Goal: Find specific page/section: Find specific page/section

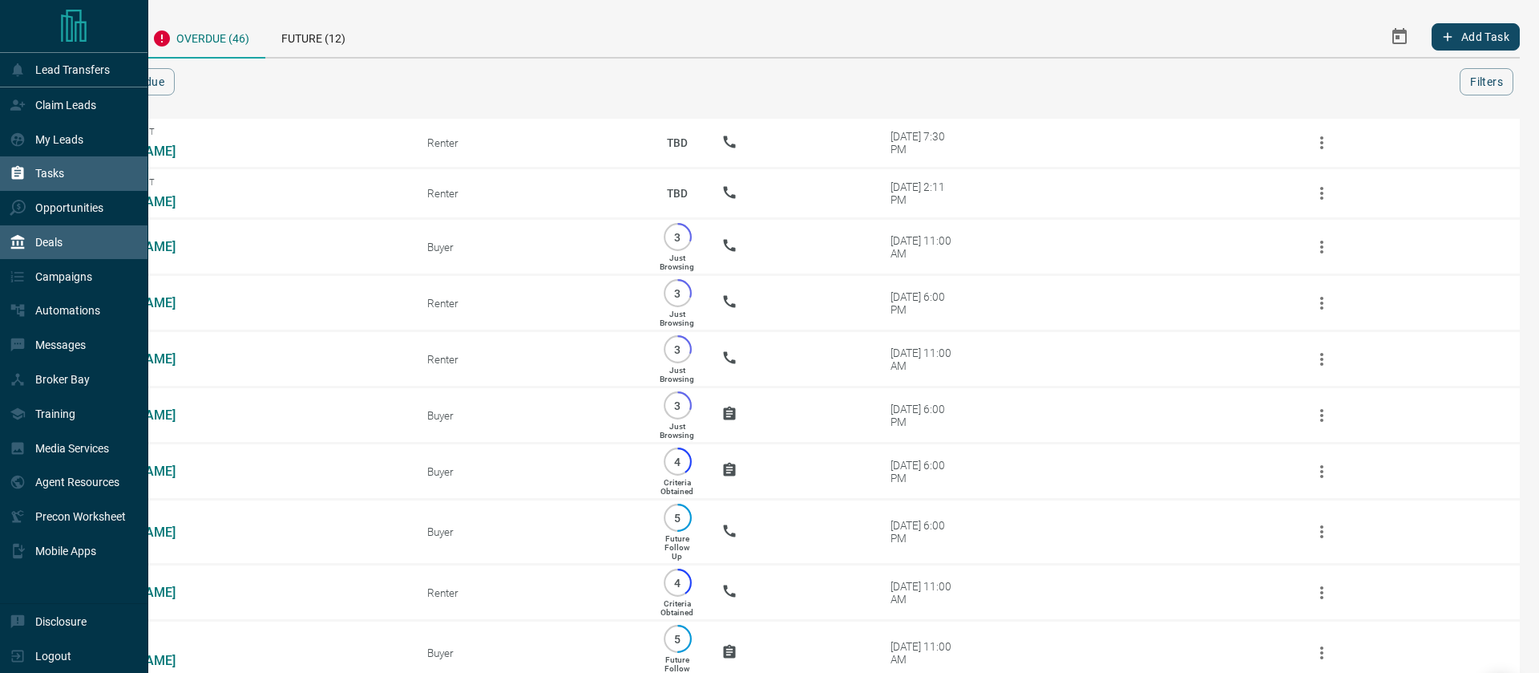
click at [54, 245] on p "Deals" at bounding box center [48, 242] width 27 height 13
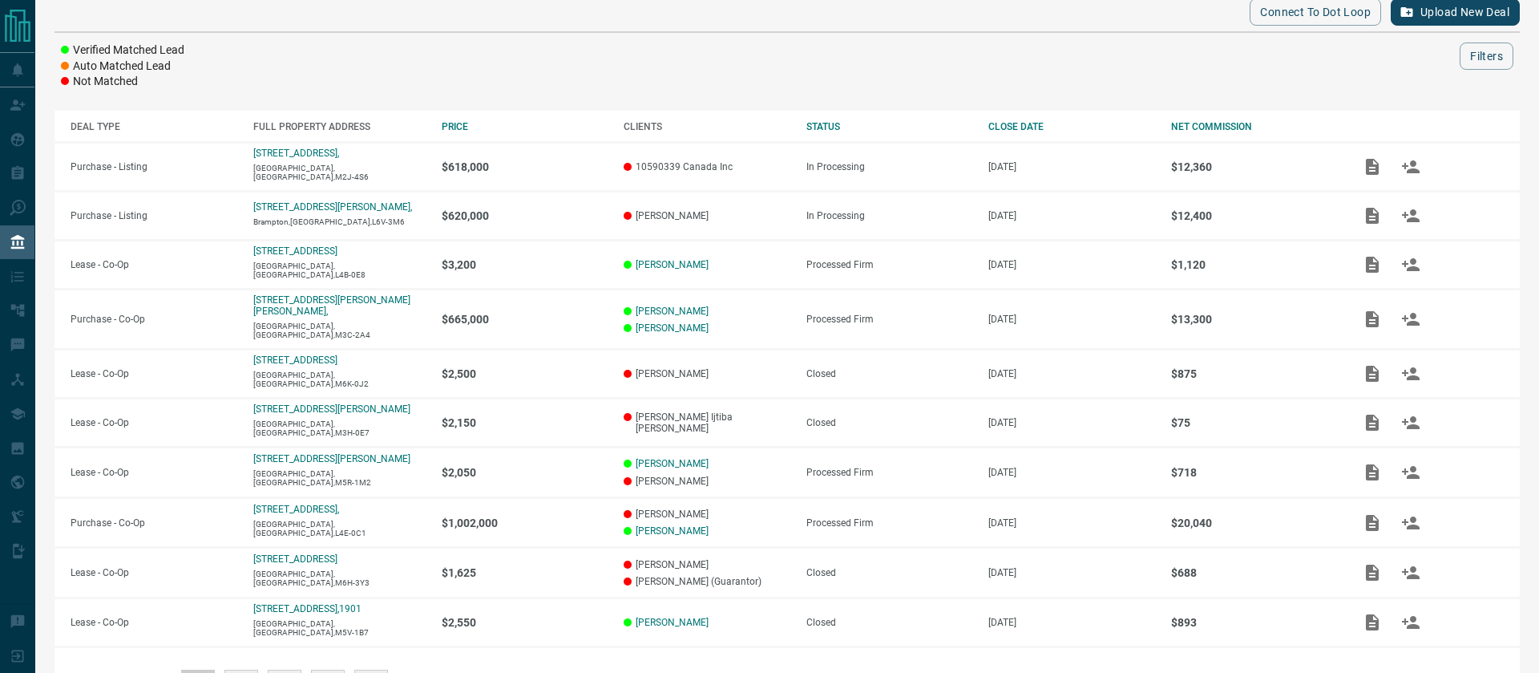
scroll to position [200, 0]
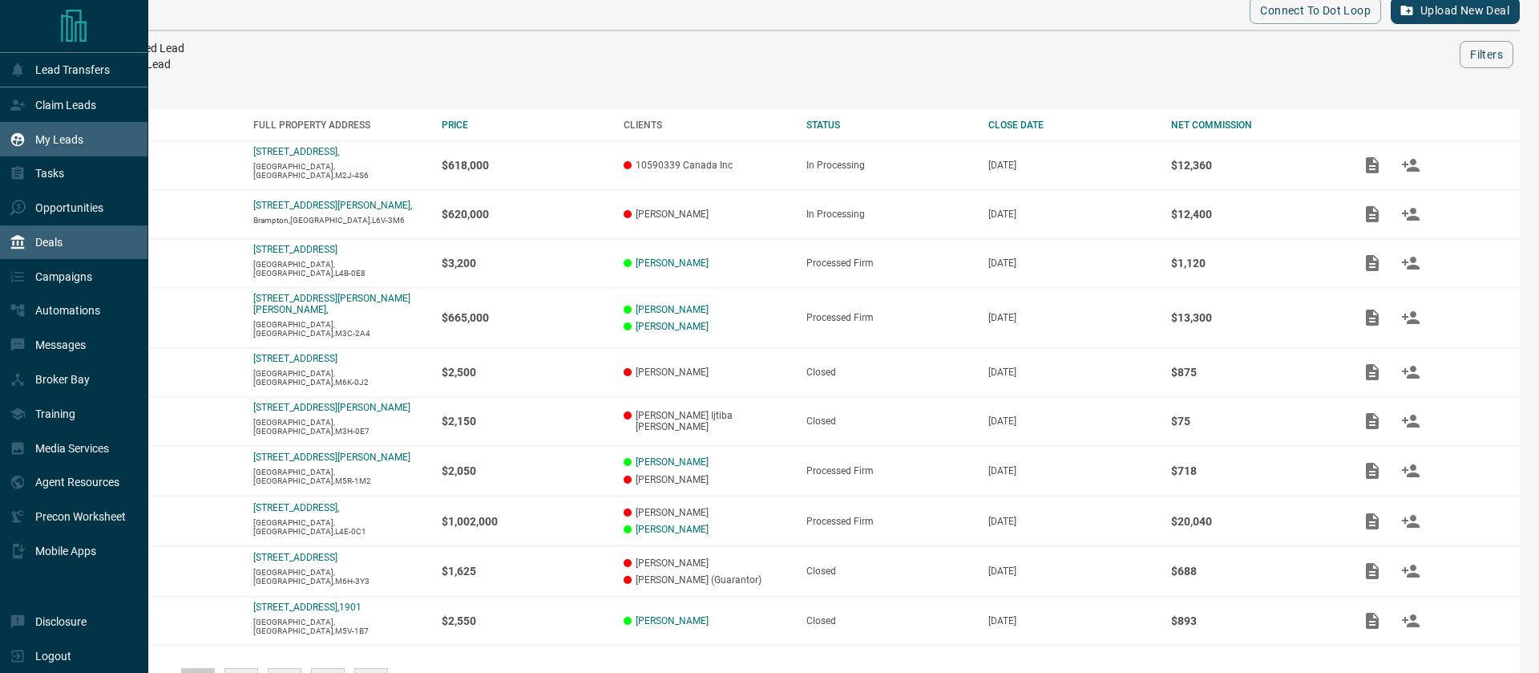
click at [84, 139] on div "My Leads" at bounding box center [74, 139] width 148 height 34
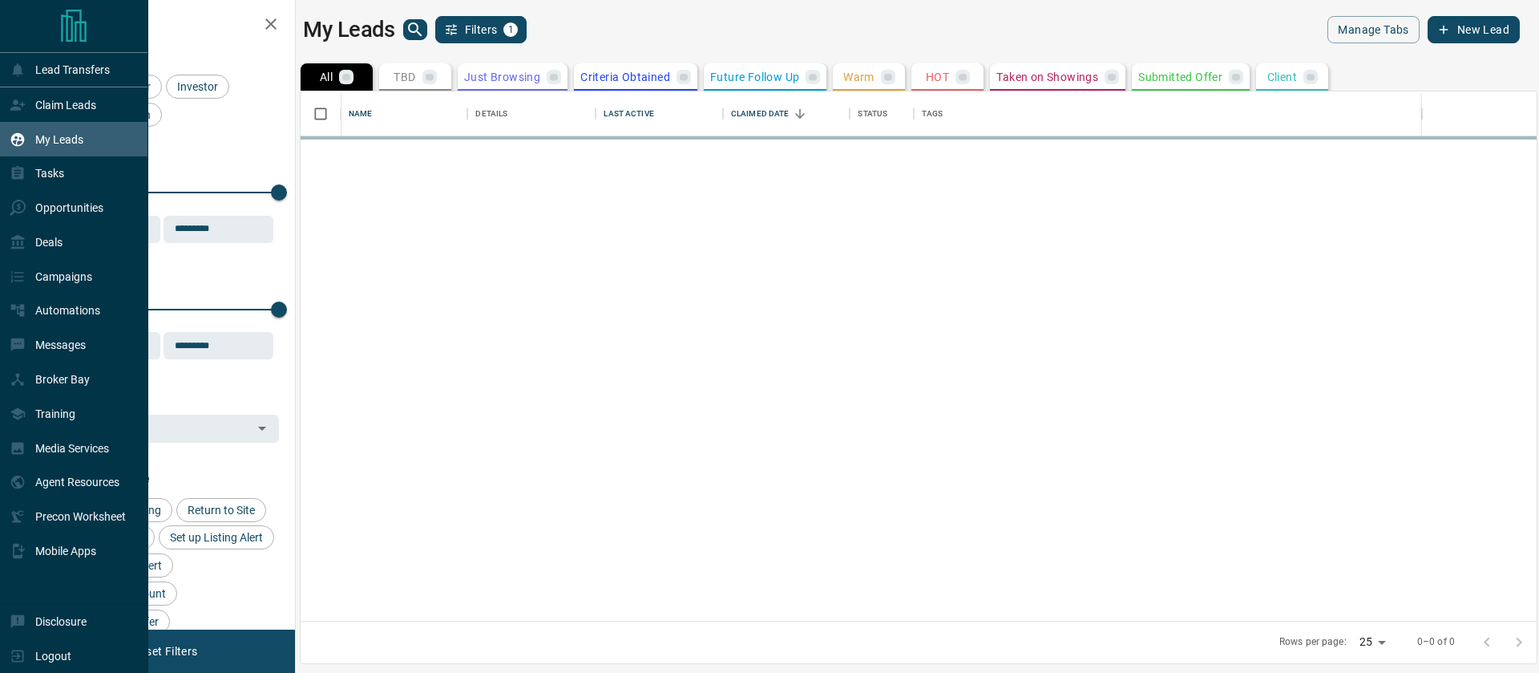
scroll to position [529, 1236]
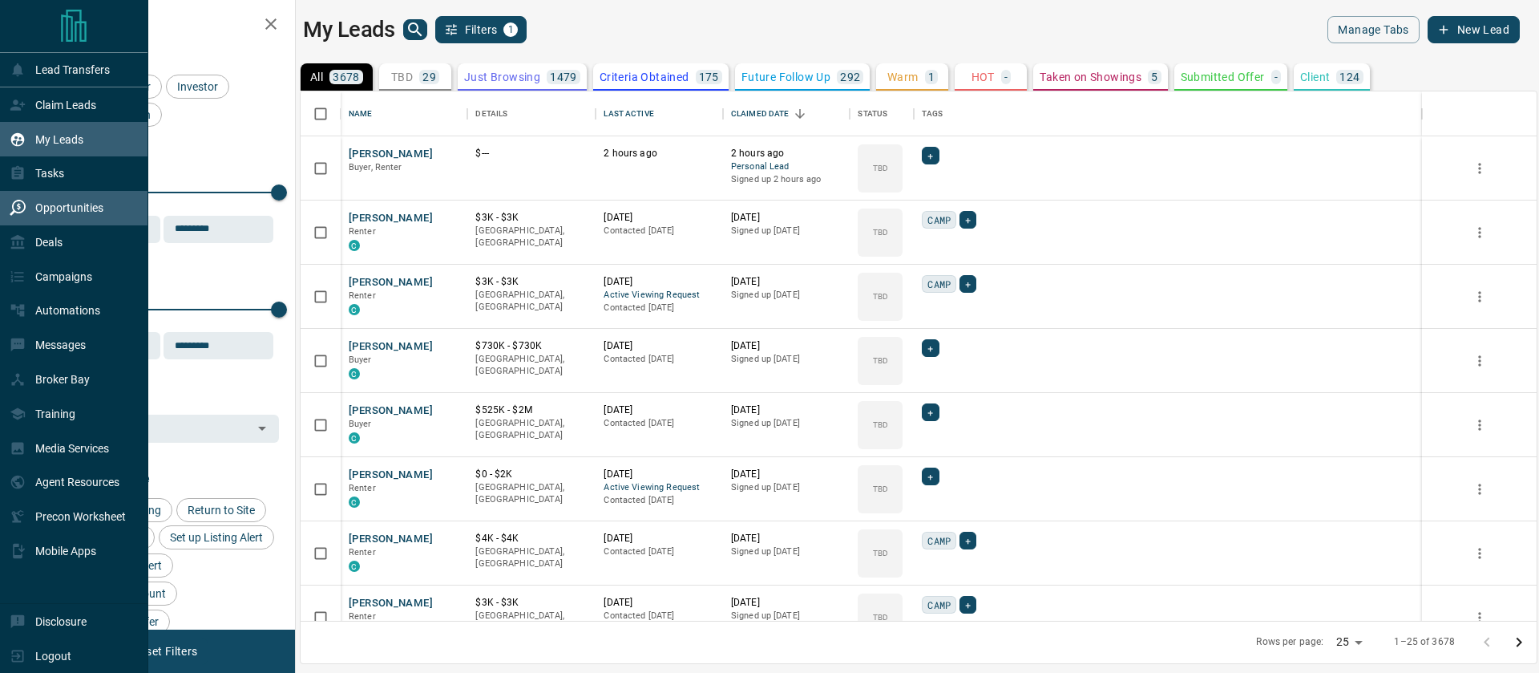
click at [51, 216] on div "Opportunities" at bounding box center [57, 208] width 94 height 26
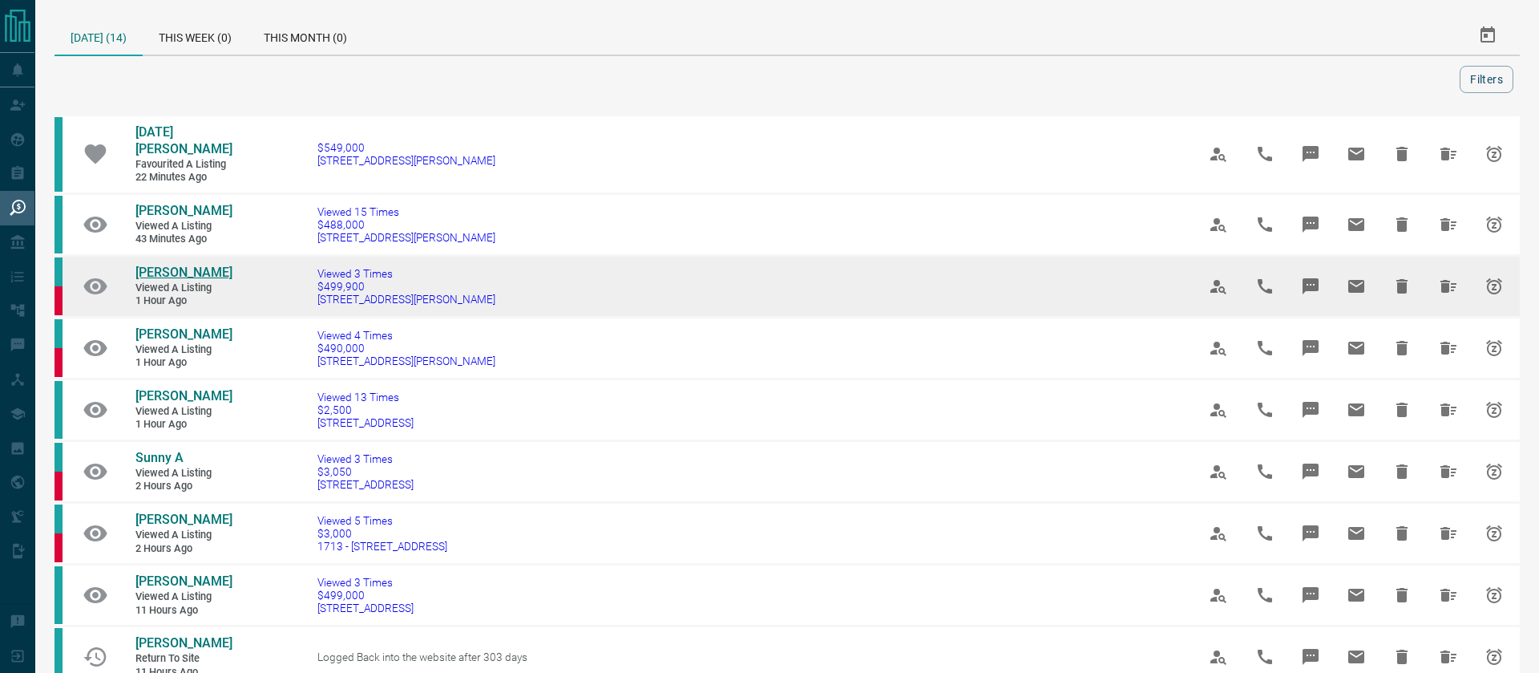
click at [199, 265] on span "[PERSON_NAME]" at bounding box center [183, 272] width 97 height 15
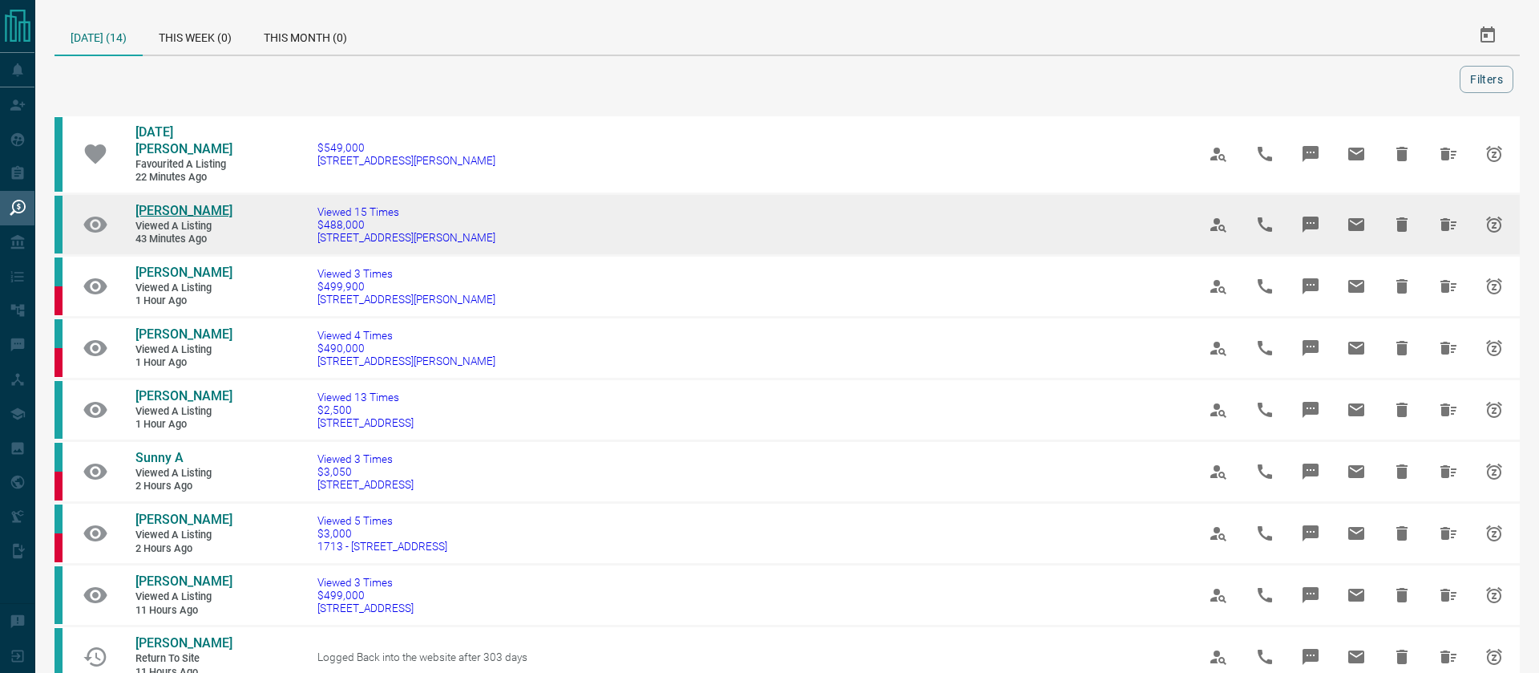
click at [169, 203] on span "[PERSON_NAME]" at bounding box center [183, 210] width 97 height 15
